Goal: Feedback & Contribution: Leave review/rating

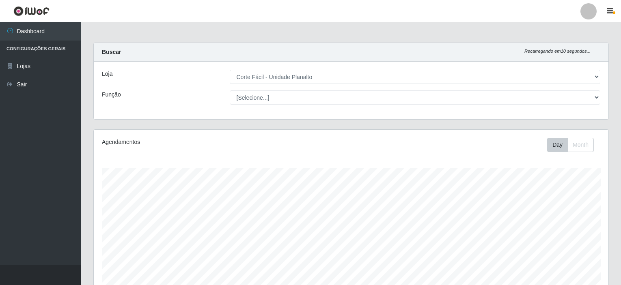
select select "202"
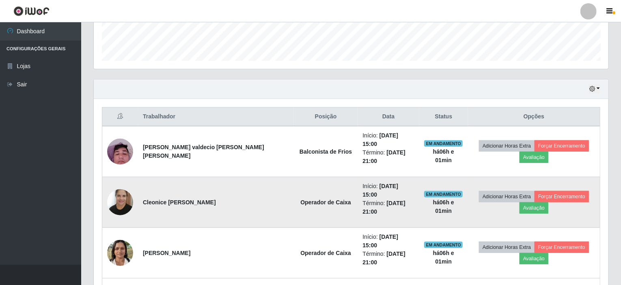
scroll to position [168, 514]
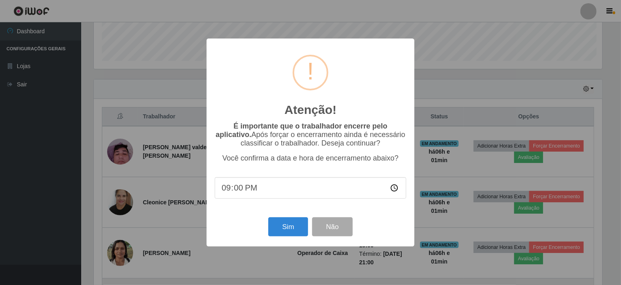
scroll to position [168, 511]
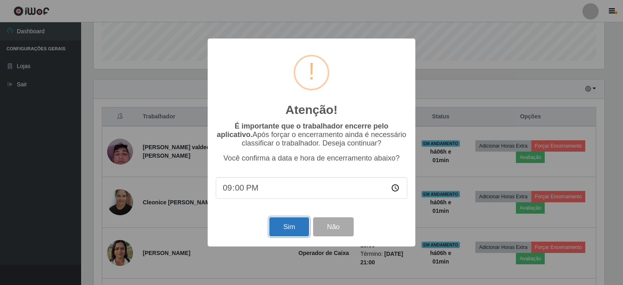
click at [283, 225] on button "Sim" at bounding box center [288, 226] width 39 height 19
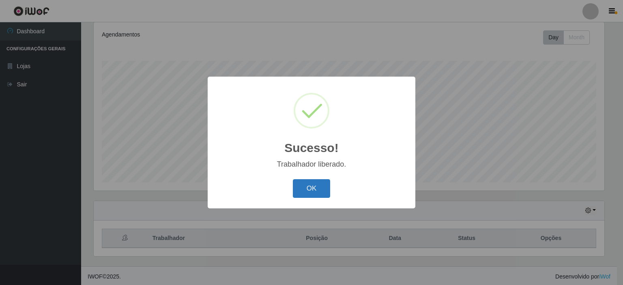
click at [318, 185] on button "OK" at bounding box center [312, 188] width 38 height 19
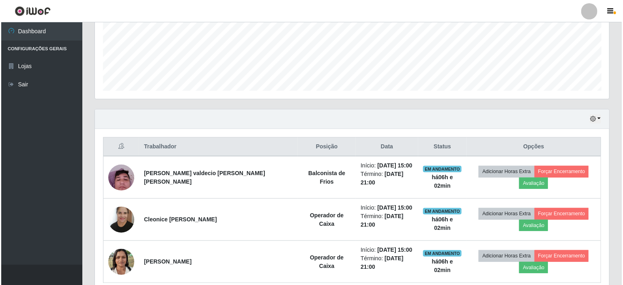
scroll to position [216, 0]
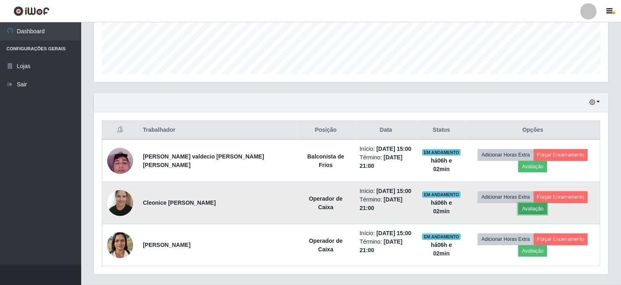
click at [547, 203] on button "Avaliação" at bounding box center [532, 208] width 29 height 11
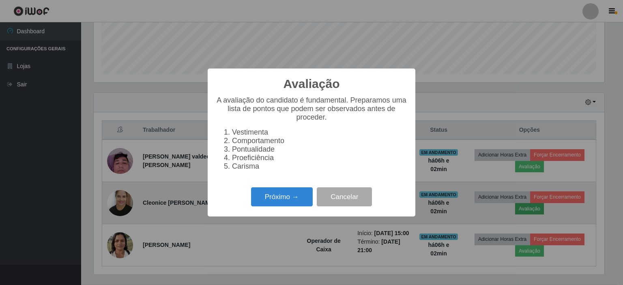
scroll to position [168, 511]
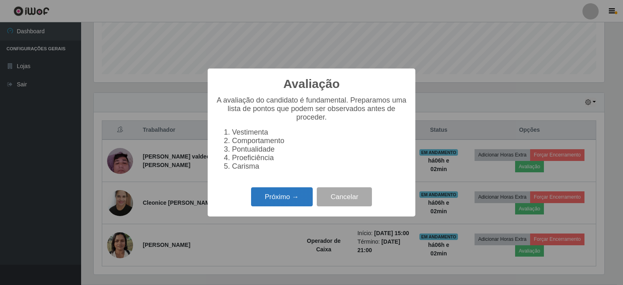
click at [277, 205] on button "Próximo →" at bounding box center [282, 196] width 62 height 19
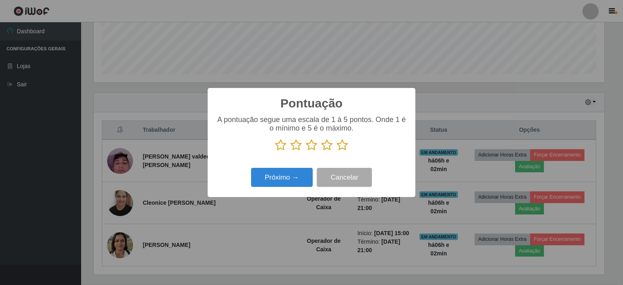
click at [344, 148] on icon at bounding box center [342, 145] width 11 height 12
click at [337, 151] on input "radio" at bounding box center [337, 151] width 0 height 0
click at [293, 174] on button "Próximo →" at bounding box center [282, 177] width 62 height 19
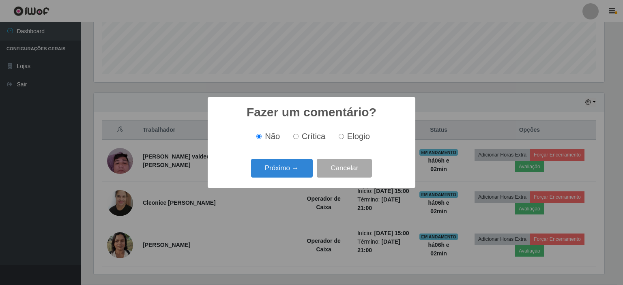
drag, startPoint x: 342, startPoint y: 135, endPoint x: 335, endPoint y: 141, distance: 9.5
click at [342, 135] on input "Elogio" at bounding box center [341, 136] width 5 height 5
radio input "true"
click at [290, 166] on button "Próximo →" at bounding box center [282, 168] width 62 height 19
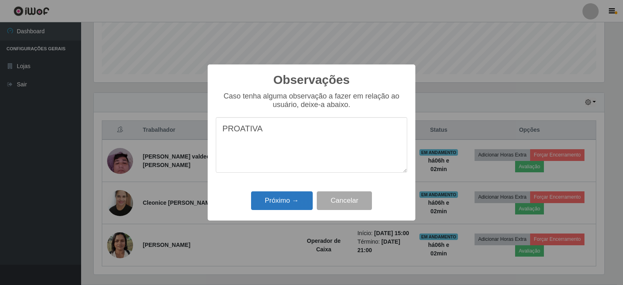
type textarea "PROATIVA"
click at [281, 197] on button "Próximo →" at bounding box center [282, 200] width 62 height 19
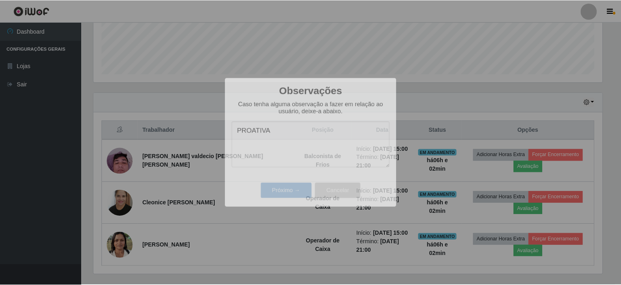
scroll to position [168, 514]
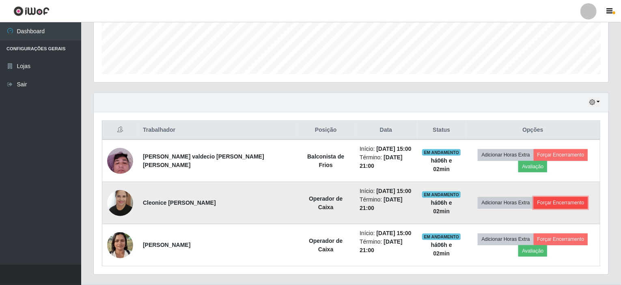
click at [537, 197] on button "Forçar Encerramento" at bounding box center [560, 202] width 54 height 11
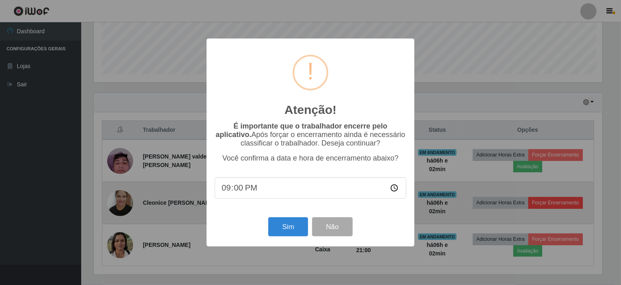
scroll to position [168, 511]
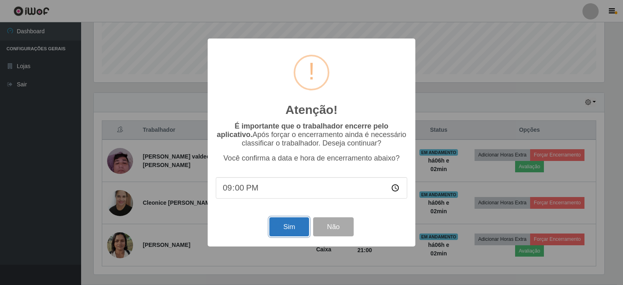
click at [283, 228] on button "Sim" at bounding box center [288, 226] width 39 height 19
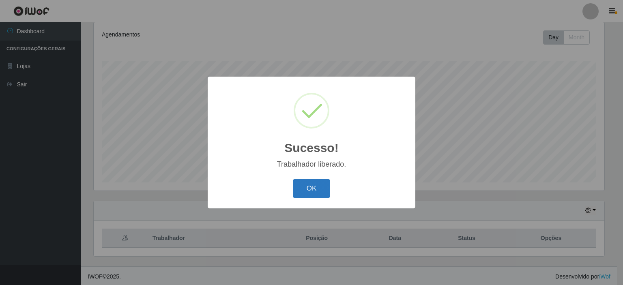
click at [308, 194] on button "OK" at bounding box center [312, 188] width 38 height 19
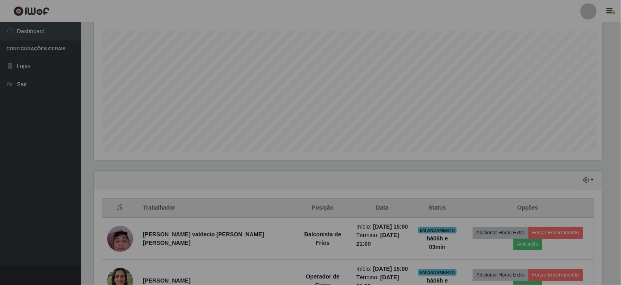
scroll to position [0, 0]
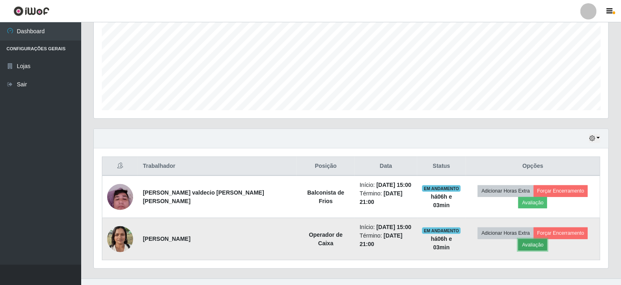
click at [547, 239] on button "Avaliação" at bounding box center [532, 244] width 29 height 11
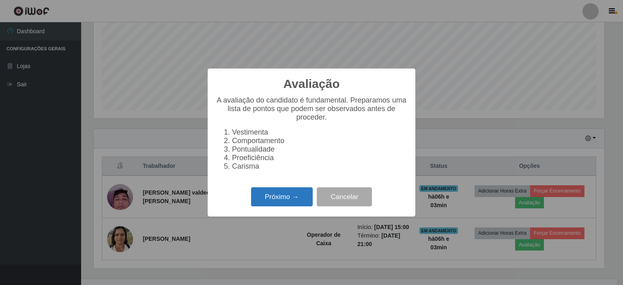
click at [287, 202] on button "Próximo →" at bounding box center [282, 196] width 62 height 19
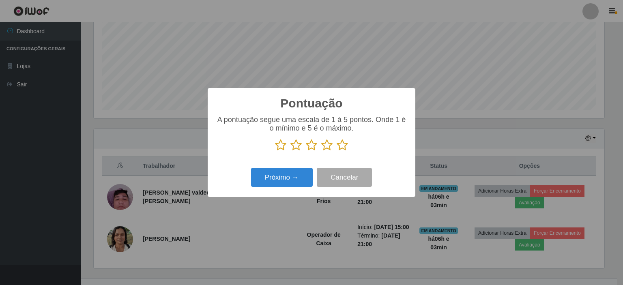
click at [345, 146] on icon at bounding box center [342, 145] width 11 height 12
click at [337, 151] on input "radio" at bounding box center [337, 151] width 0 height 0
click at [288, 181] on button "Próximo →" at bounding box center [282, 177] width 62 height 19
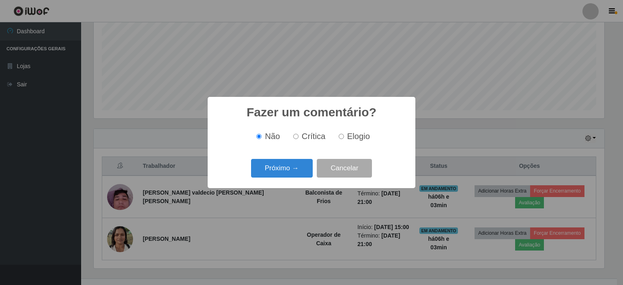
click at [339, 136] on input "Elogio" at bounding box center [341, 136] width 5 height 5
radio input "true"
click at [279, 174] on button "Próximo →" at bounding box center [282, 168] width 62 height 19
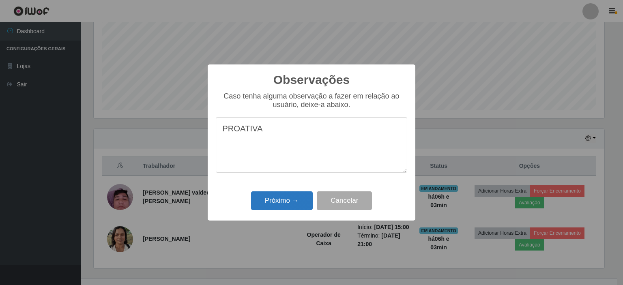
type textarea "PROATIVA"
click at [264, 201] on button "Próximo →" at bounding box center [282, 200] width 62 height 19
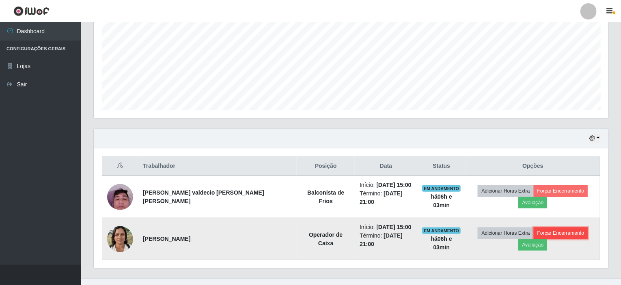
click at [533, 228] on button "Forçar Encerramento" at bounding box center [560, 233] width 54 height 11
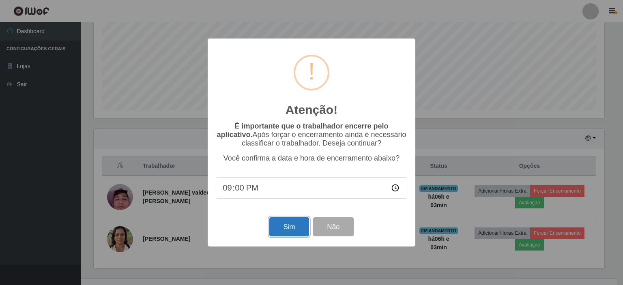
click at [287, 235] on button "Sim" at bounding box center [288, 226] width 39 height 19
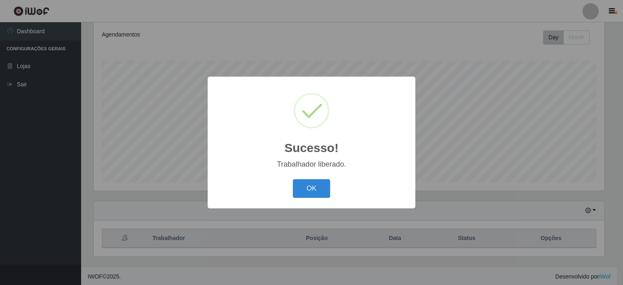
click at [308, 187] on button "OK" at bounding box center [312, 188] width 38 height 19
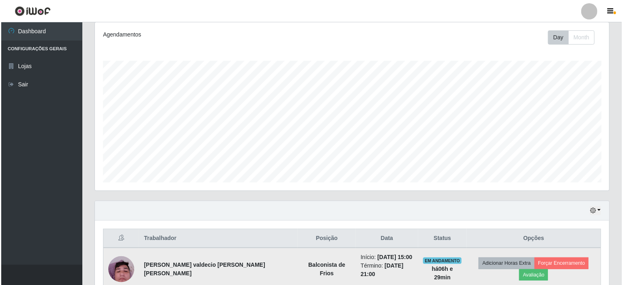
scroll to position [144, 0]
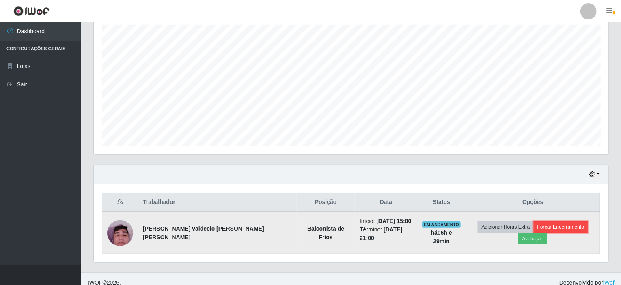
click at [533, 231] on button "Forçar Encerramento" at bounding box center [560, 226] width 54 height 11
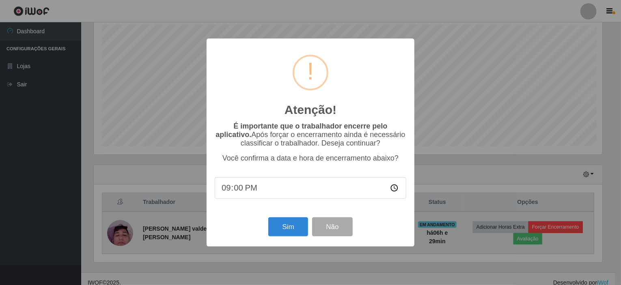
scroll to position [168, 511]
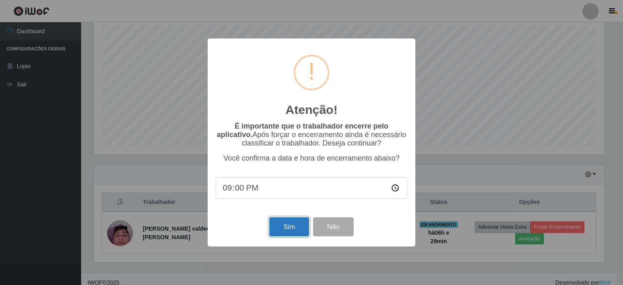
click at [297, 228] on button "Sim" at bounding box center [288, 226] width 39 height 19
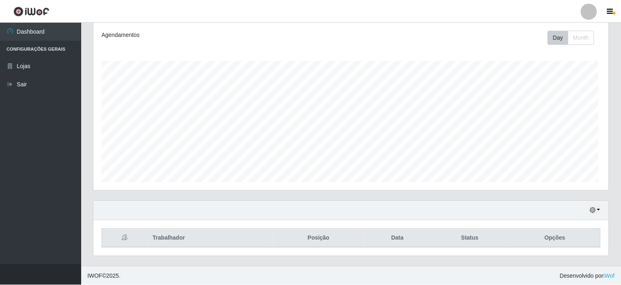
scroll to position [168, 514]
